Goal: Find specific page/section: Find specific page/section

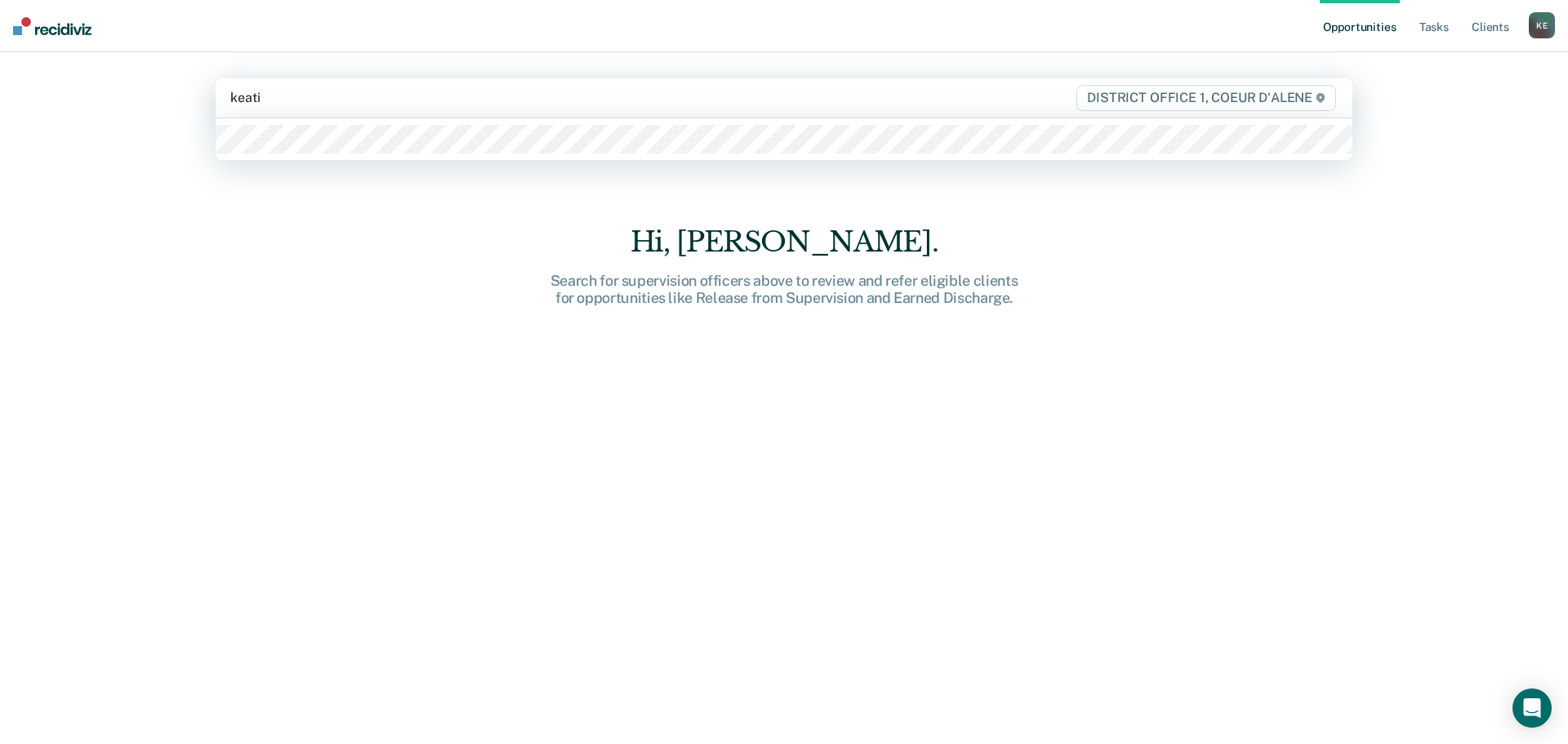
type input "keatin"
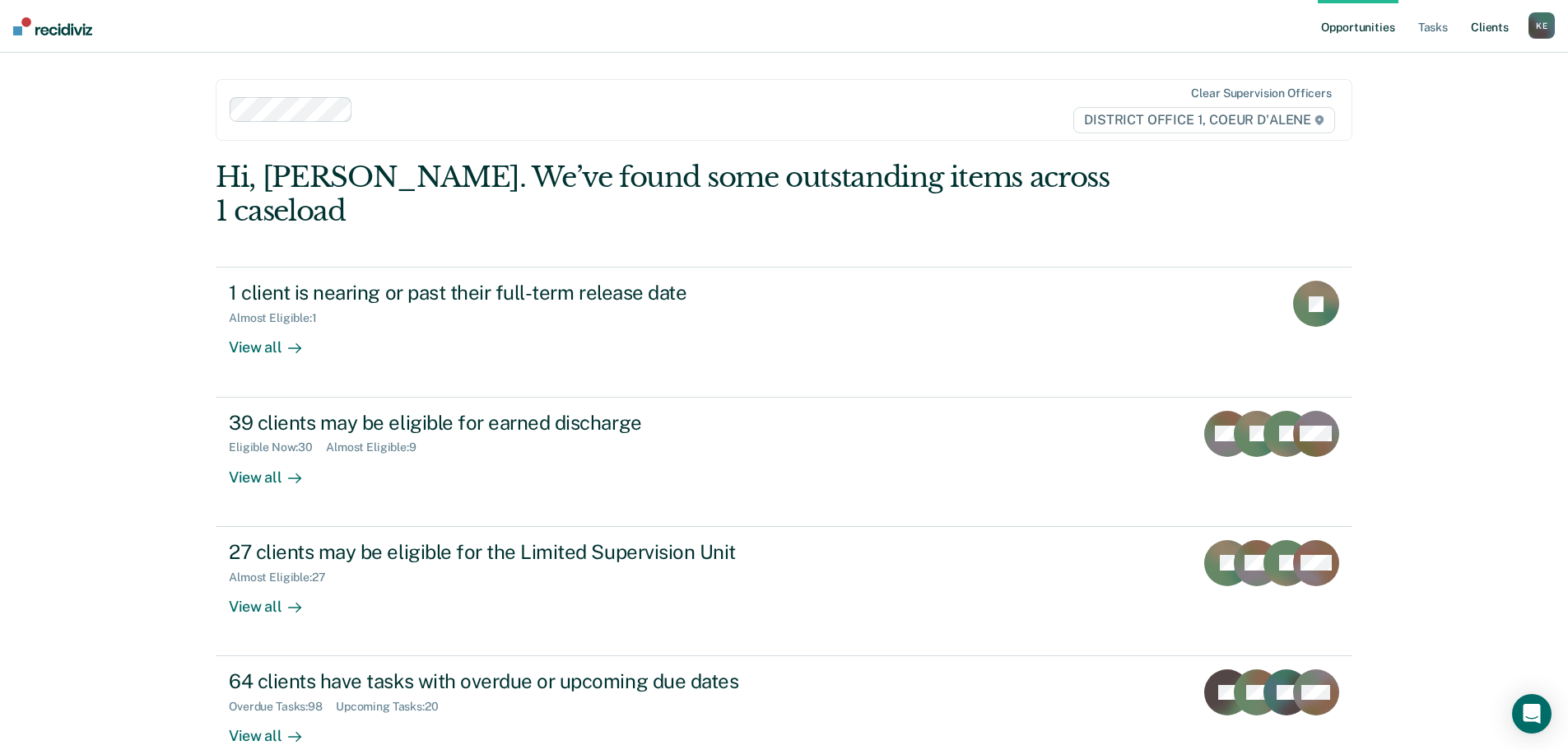
click at [1490, 28] on link "Client s" at bounding box center [1489, 26] width 45 height 53
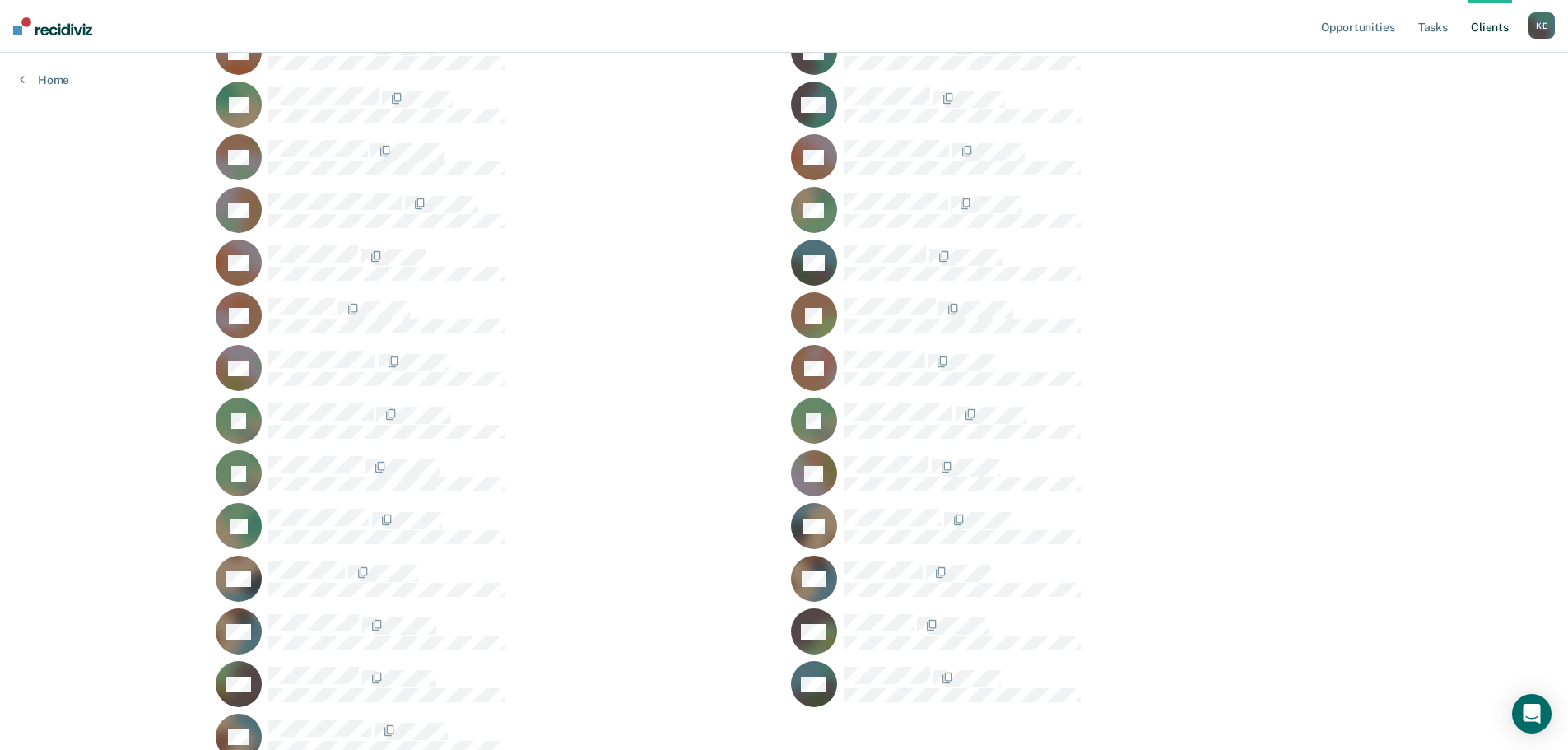
scroll to position [1842, 0]
